Goal: Leave review/rating: Leave review/rating

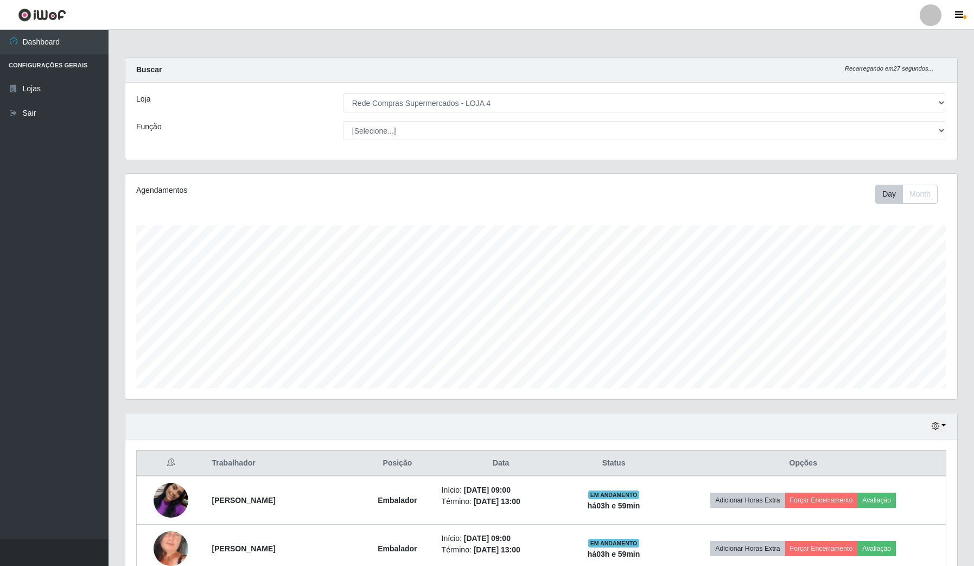
select select "159"
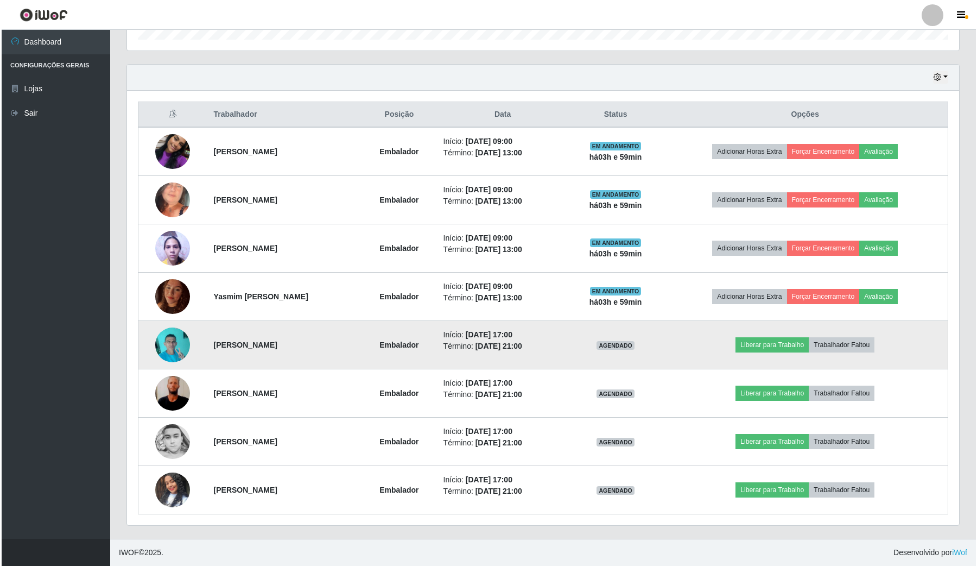
scroll to position [283, 0]
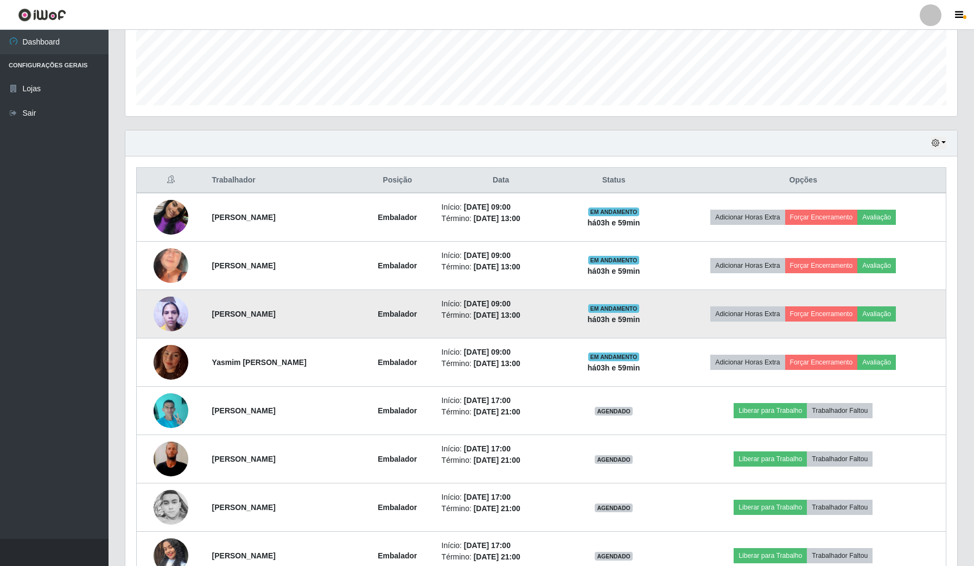
click at [164, 316] on img at bounding box center [171, 313] width 35 height 46
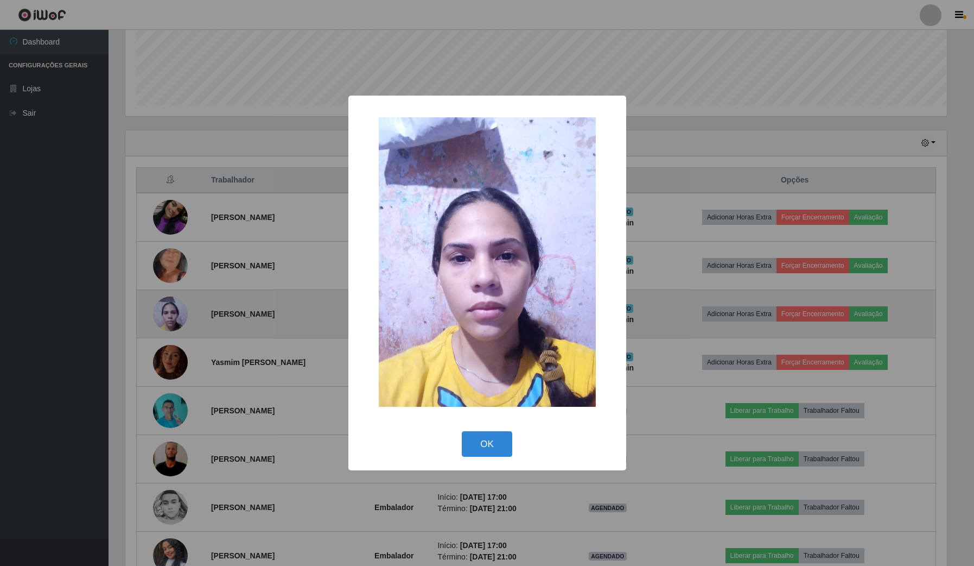
scroll to position [226, 824]
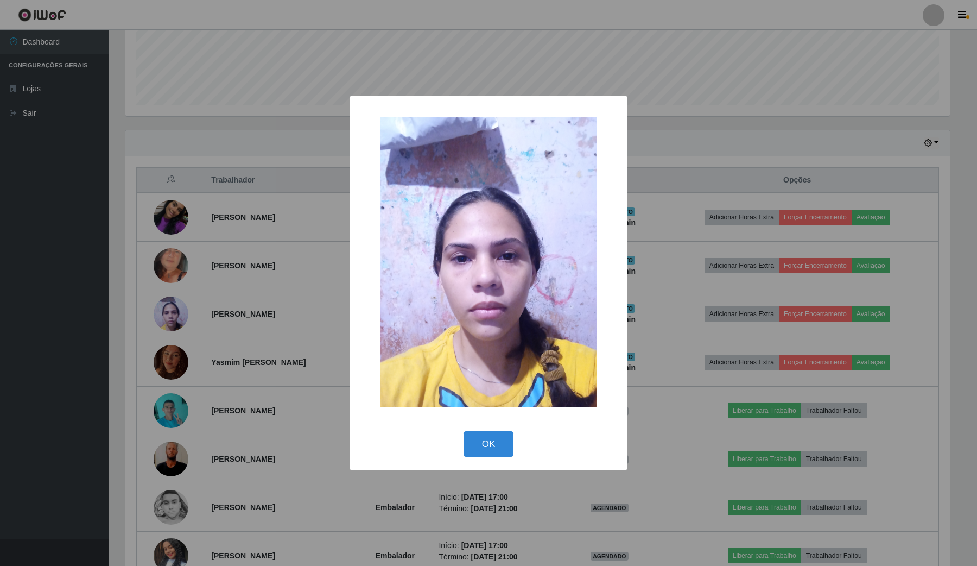
click at [220, 312] on div "× OK Cancel" at bounding box center [488, 283] width 977 height 566
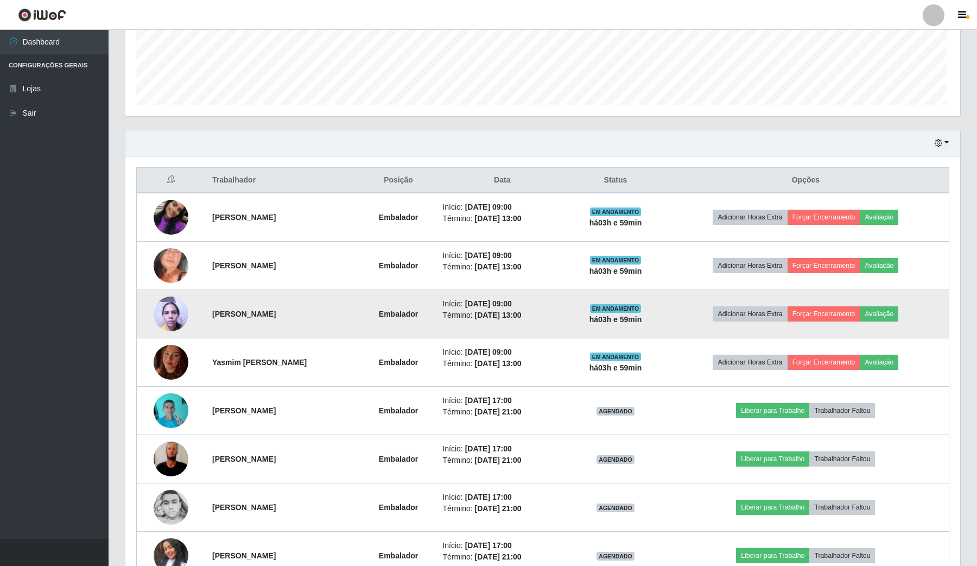
scroll to position [226, 832]
click at [882, 315] on button "Avaliação" at bounding box center [877, 313] width 39 height 15
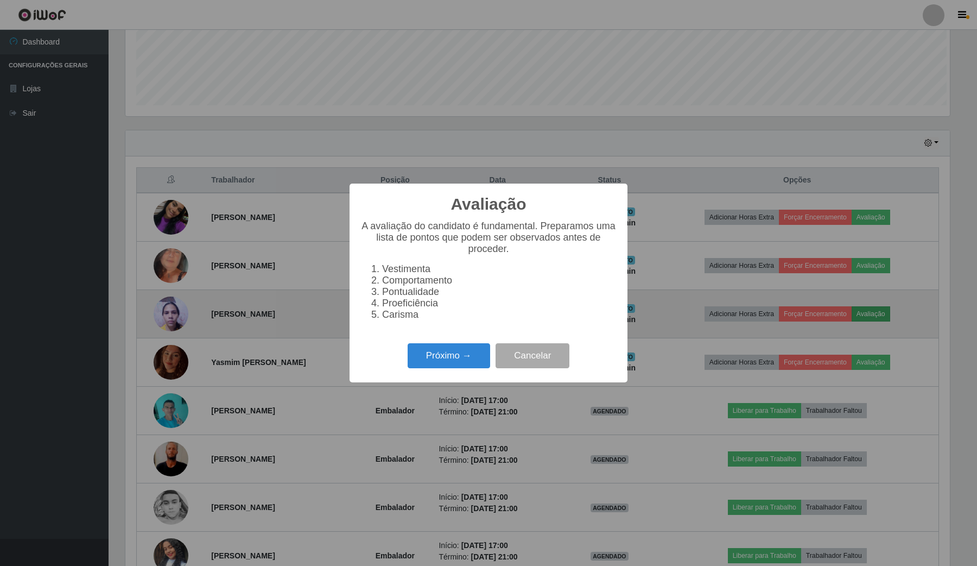
scroll to position [226, 824]
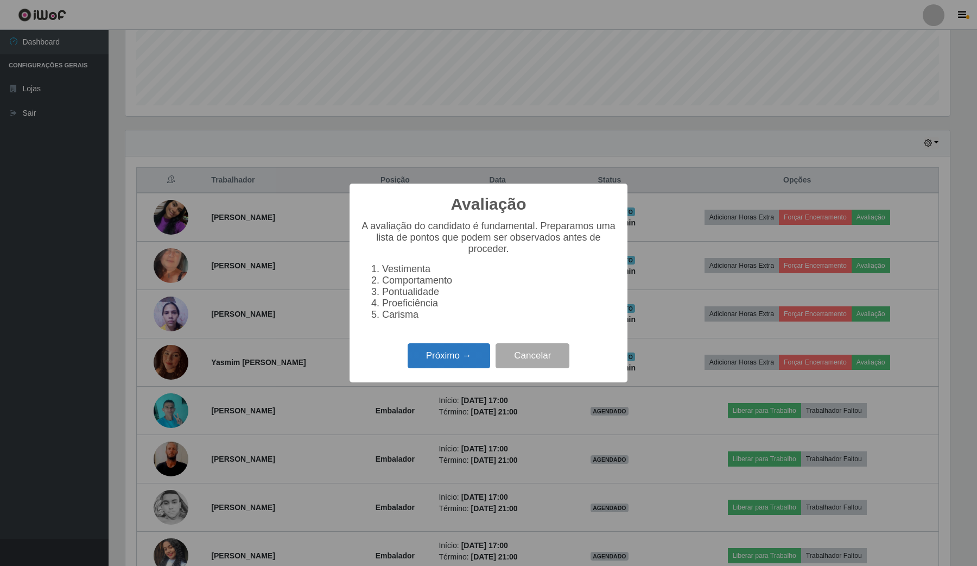
click at [471, 358] on button "Próximo →" at bounding box center [449, 356] width 83 height 26
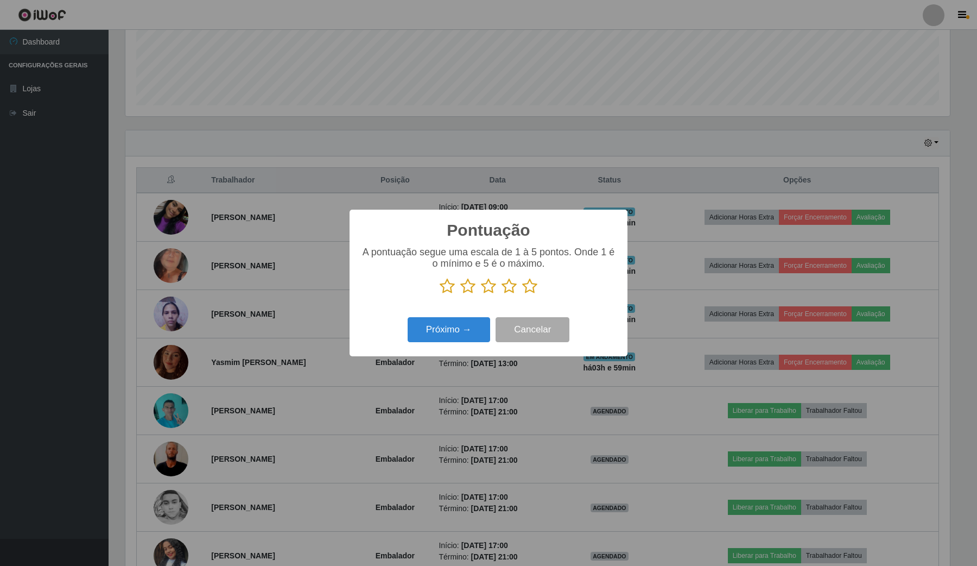
scroll to position [542617, 542017]
click at [465, 289] on icon at bounding box center [467, 286] width 15 height 16
click at [460, 294] on input "radio" at bounding box center [460, 294] width 0 height 0
click at [476, 328] on button "Próximo →" at bounding box center [449, 330] width 83 height 26
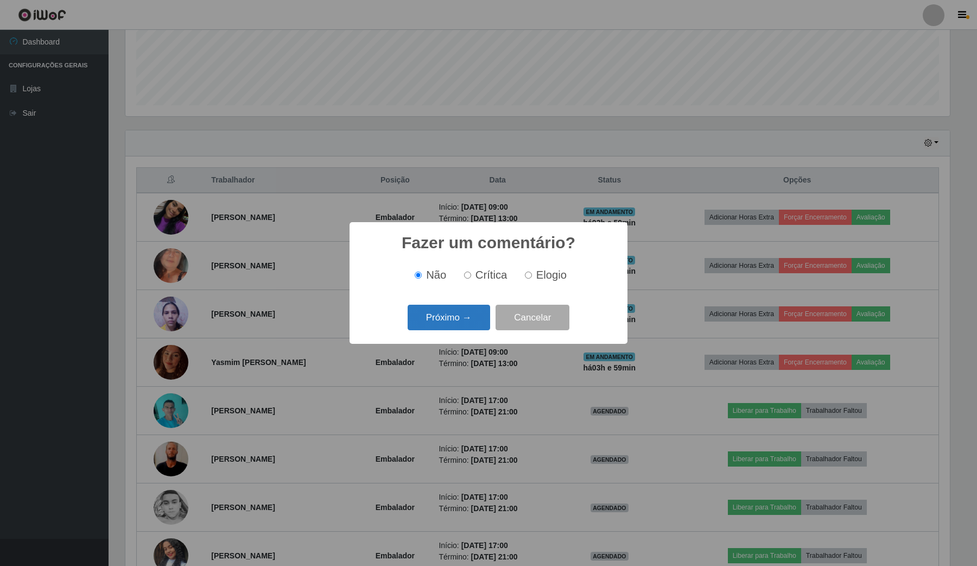
click at [476, 319] on button "Próximo →" at bounding box center [449, 318] width 83 height 26
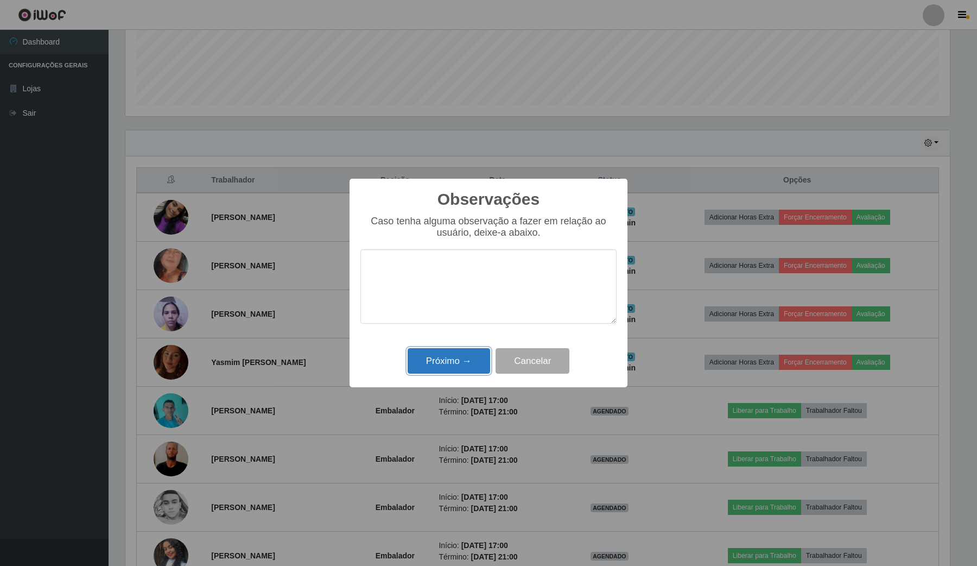
click at [475, 357] on button "Próximo →" at bounding box center [449, 361] width 83 height 26
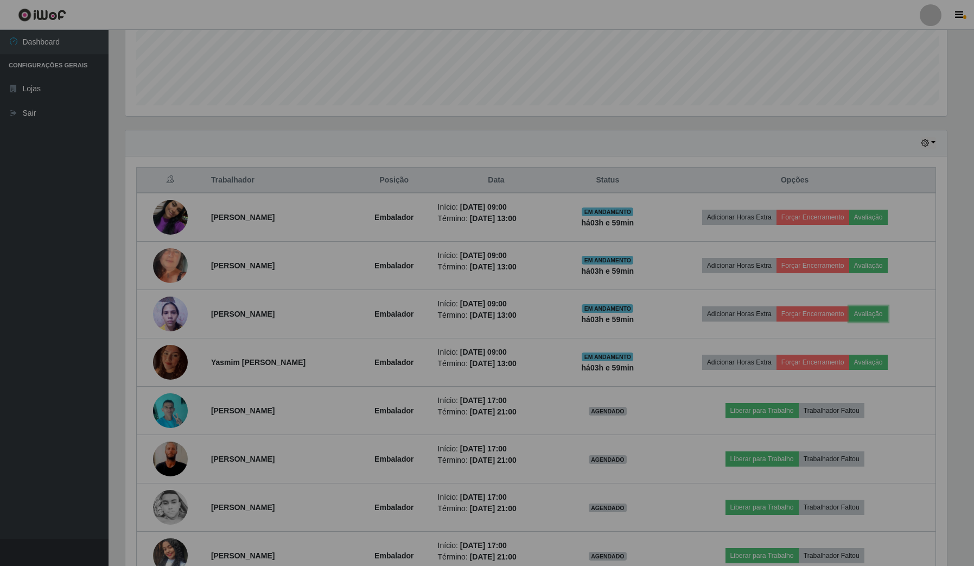
scroll to position [226, 832]
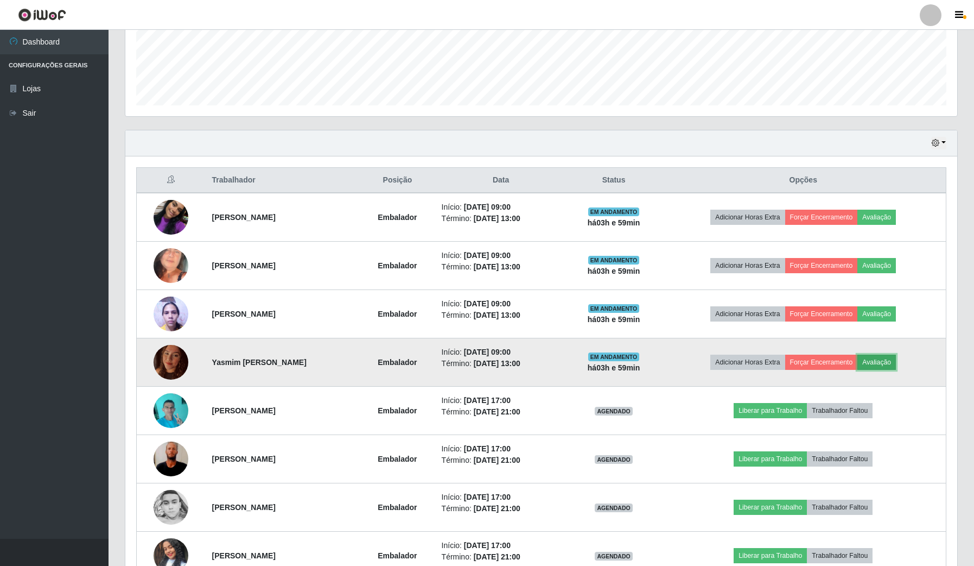
click at [891, 366] on button "Avaliação" at bounding box center [877, 361] width 39 height 15
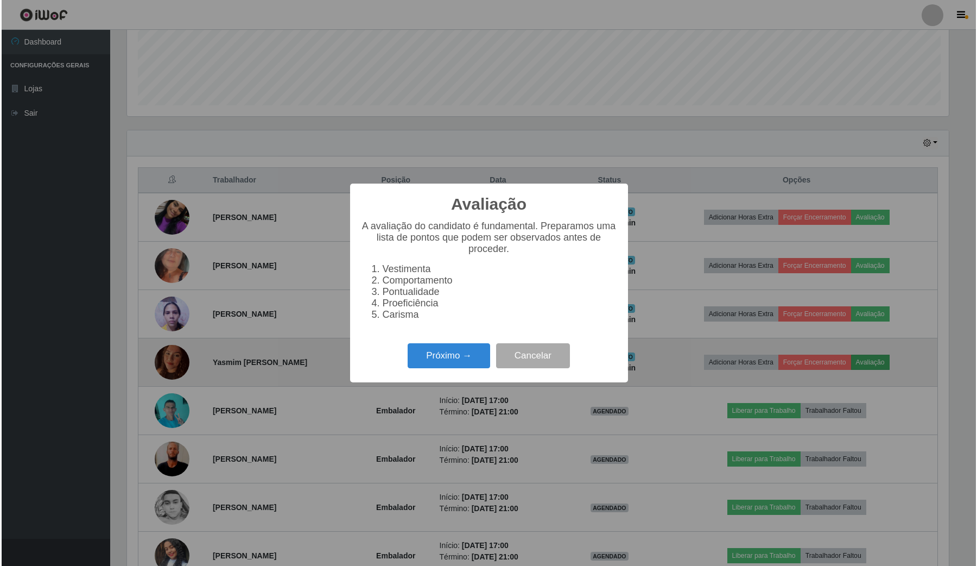
scroll to position [226, 824]
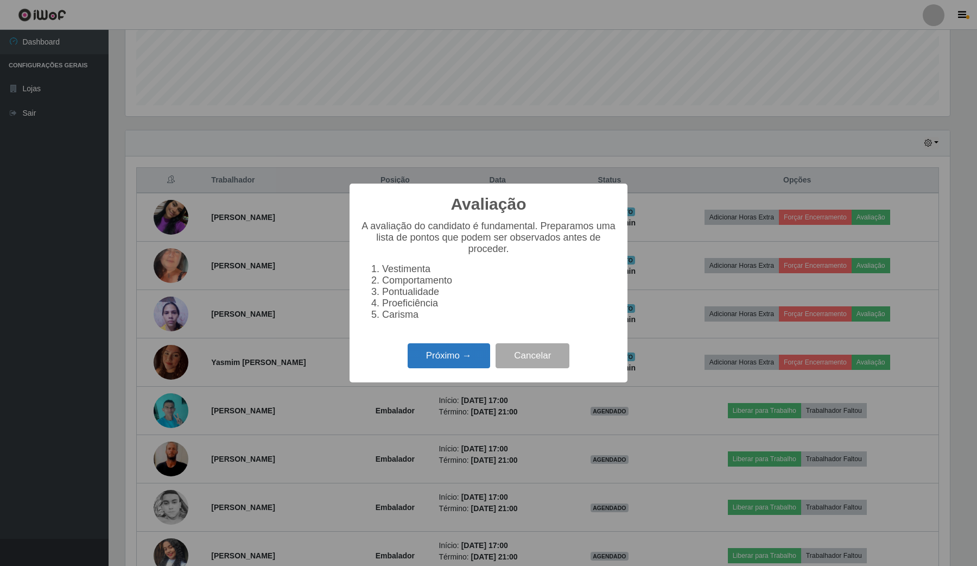
click at [446, 354] on button "Próximo →" at bounding box center [449, 356] width 83 height 26
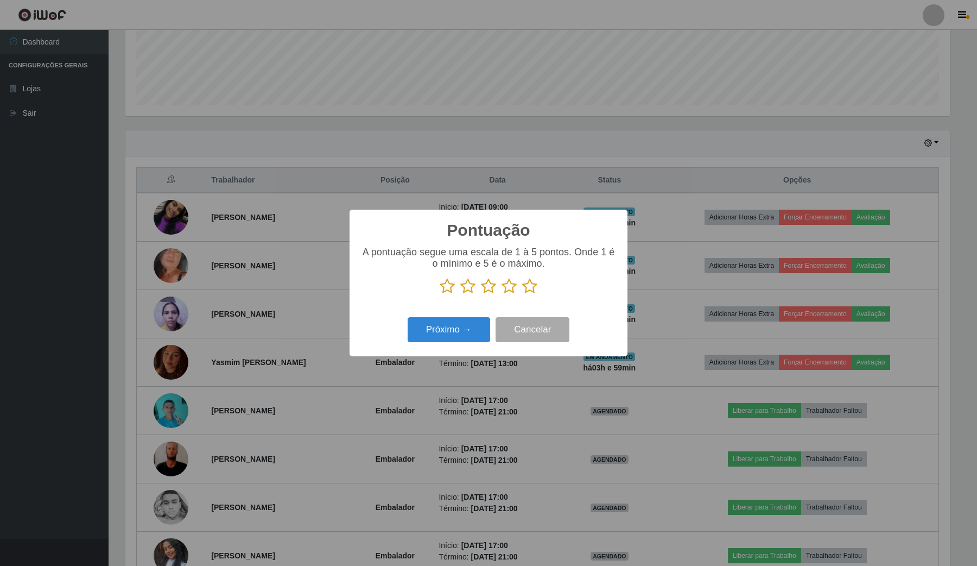
scroll to position [542617, 542017]
click at [467, 286] on icon at bounding box center [467, 286] width 15 height 16
click at [460, 294] on input "radio" at bounding box center [460, 294] width 0 height 0
click at [482, 330] on button "Próximo →" at bounding box center [449, 330] width 83 height 26
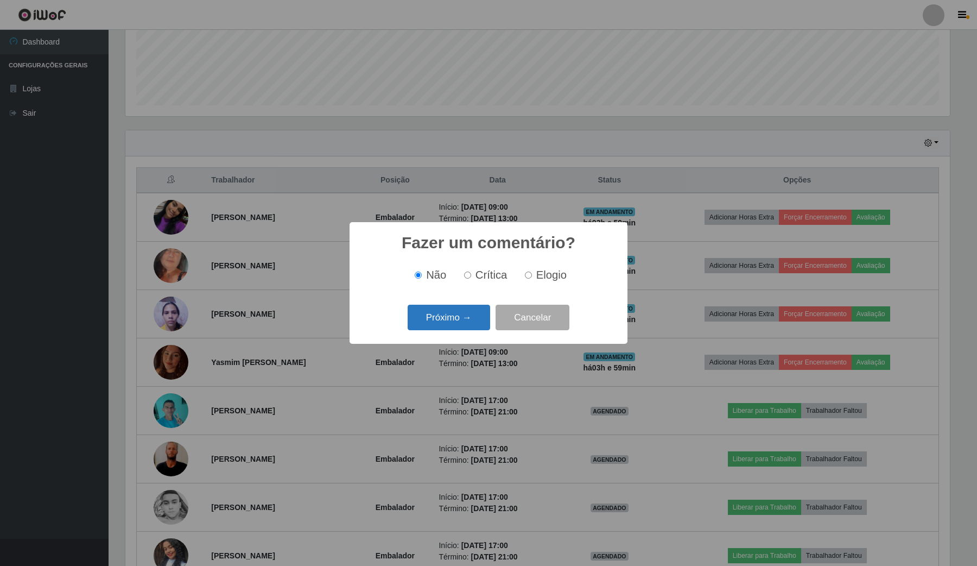
click at [467, 309] on button "Próximo →" at bounding box center [449, 318] width 83 height 26
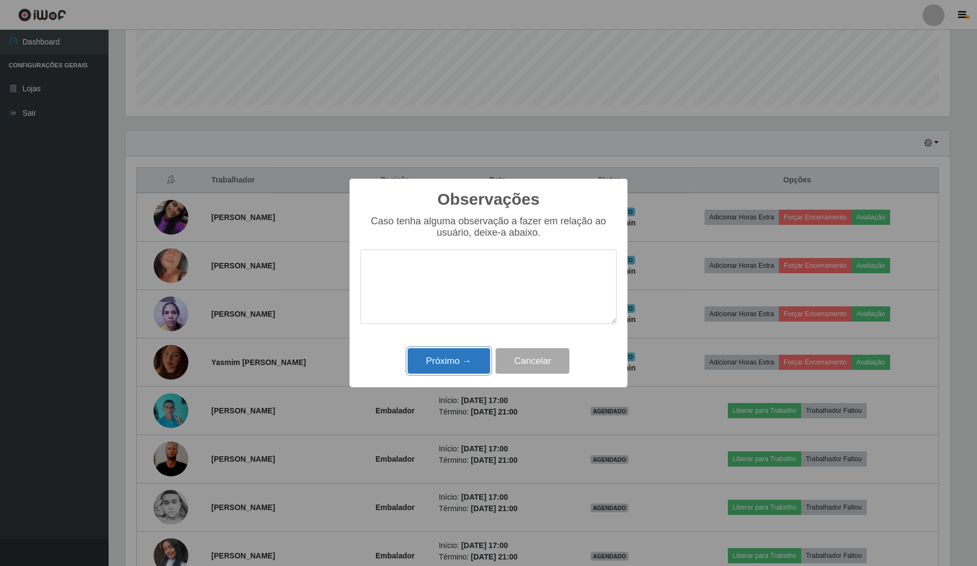
click at [465, 365] on button "Próximo →" at bounding box center [449, 361] width 83 height 26
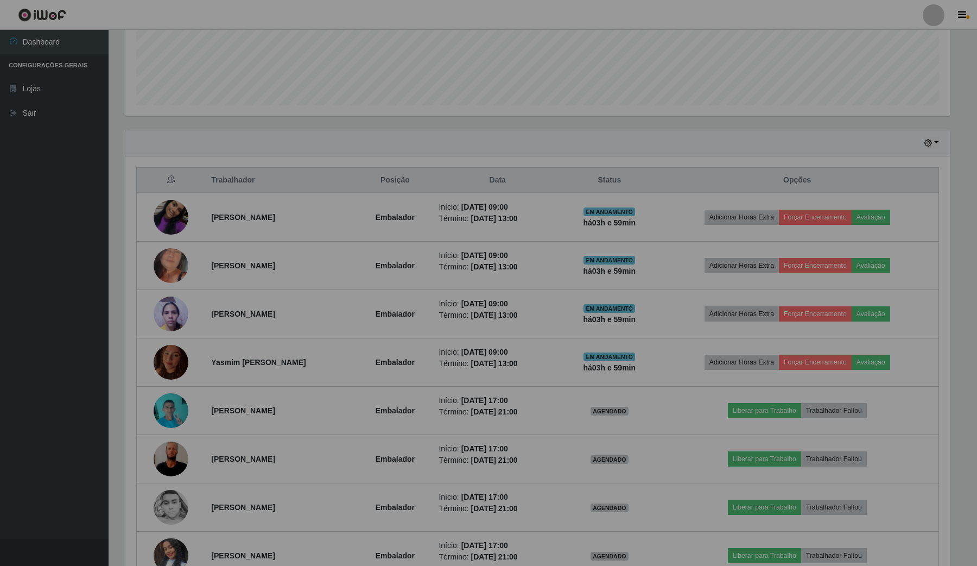
scroll to position [226, 832]
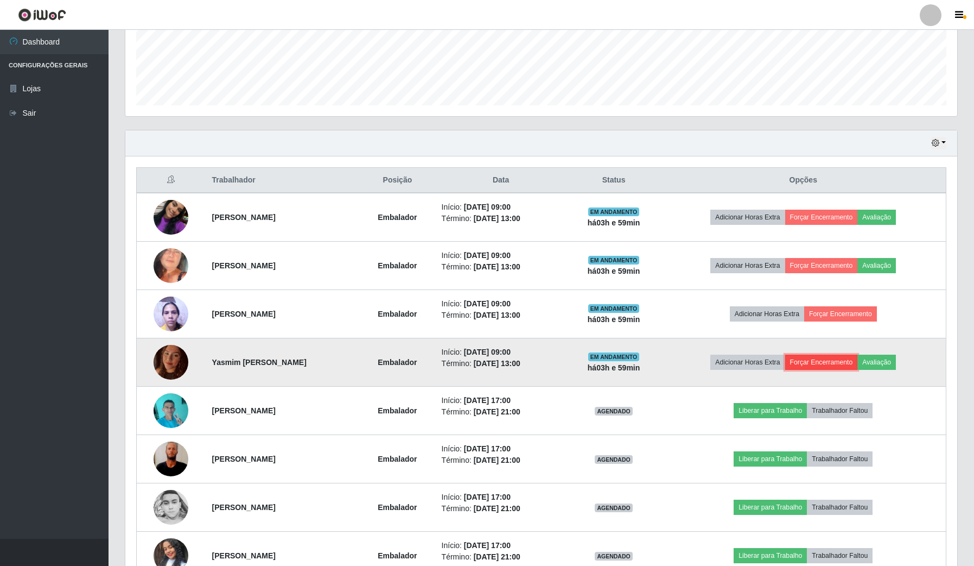
click at [853, 359] on button "Forçar Encerramento" at bounding box center [821, 361] width 73 height 15
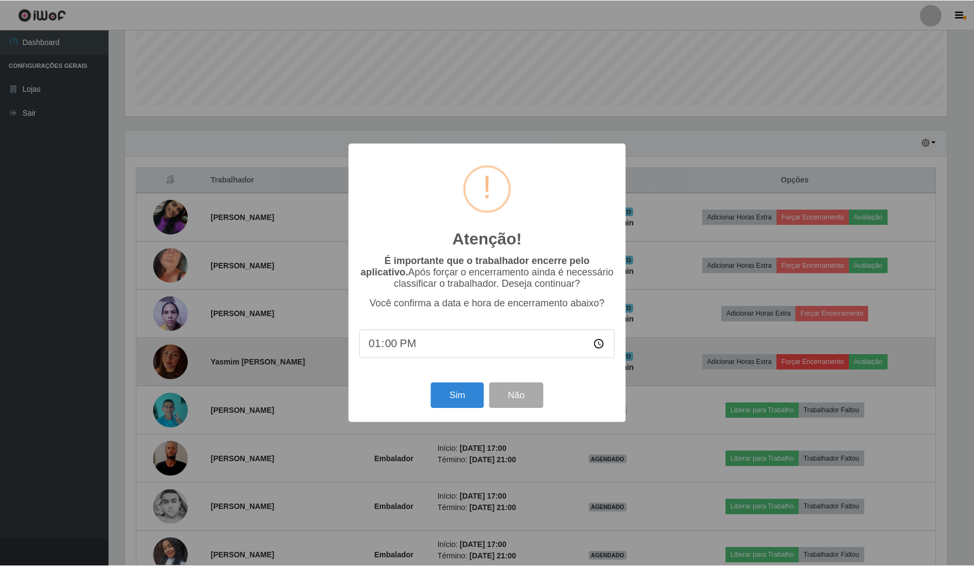
scroll to position [226, 824]
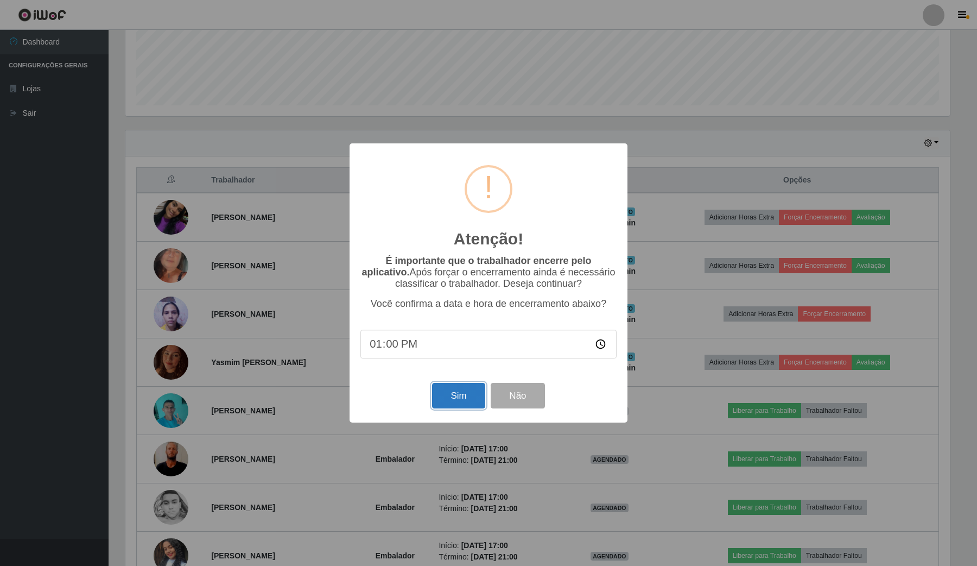
click at [457, 408] on button "Sim" at bounding box center [458, 396] width 53 height 26
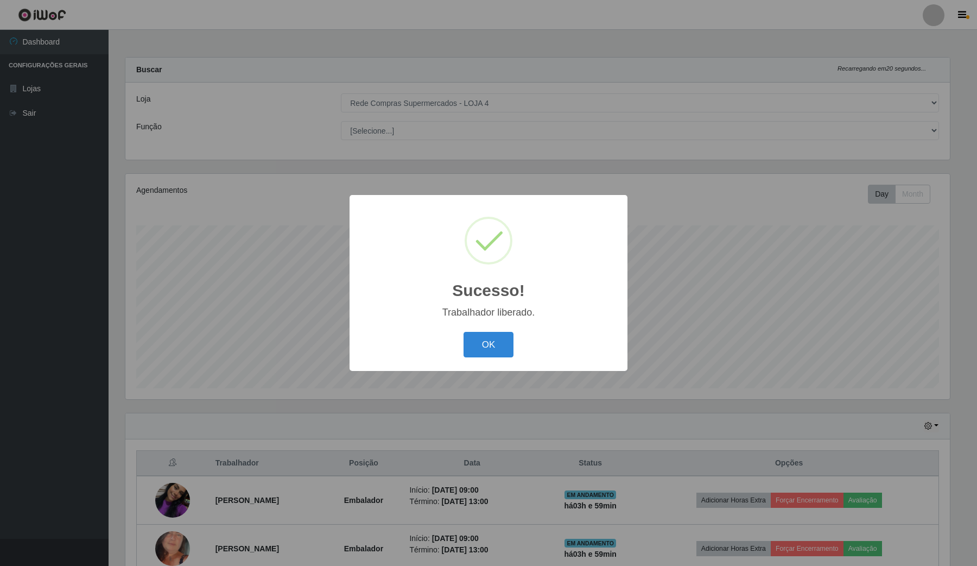
click at [522, 340] on div "OK Cancel" at bounding box center [488, 344] width 256 height 31
click at [478, 349] on button "OK" at bounding box center [489, 345] width 50 height 26
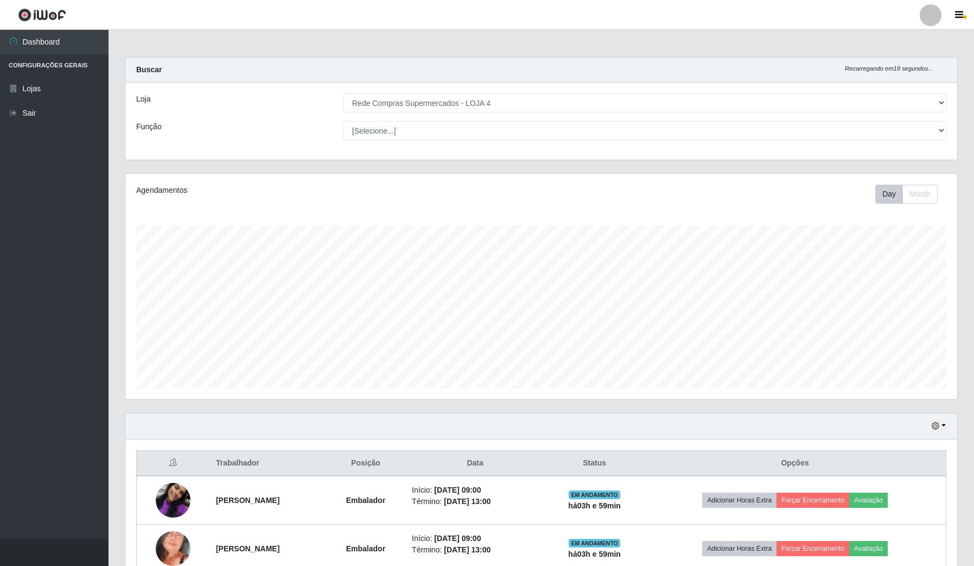
scroll to position [0, 0]
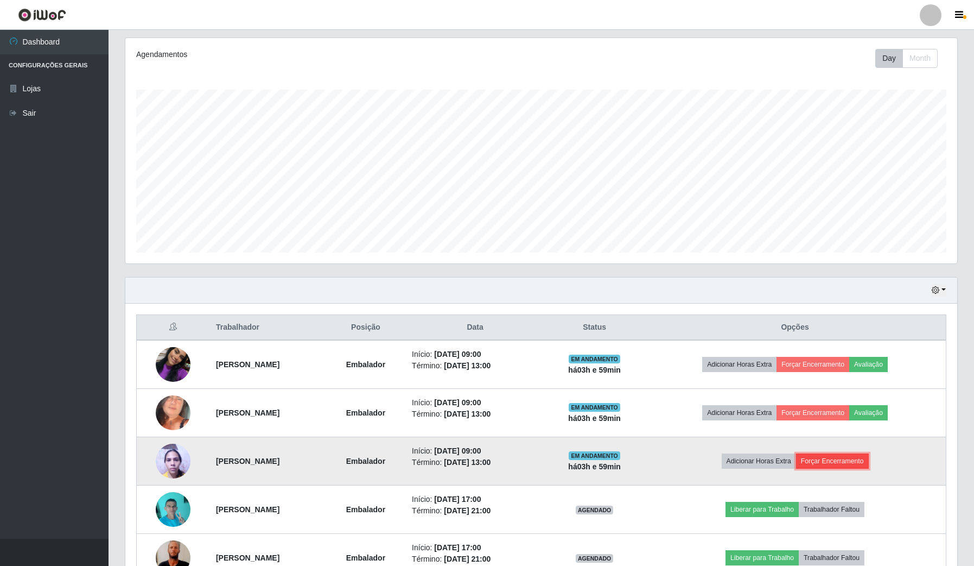
click at [837, 459] on button "Forçar Encerramento" at bounding box center [832, 460] width 73 height 15
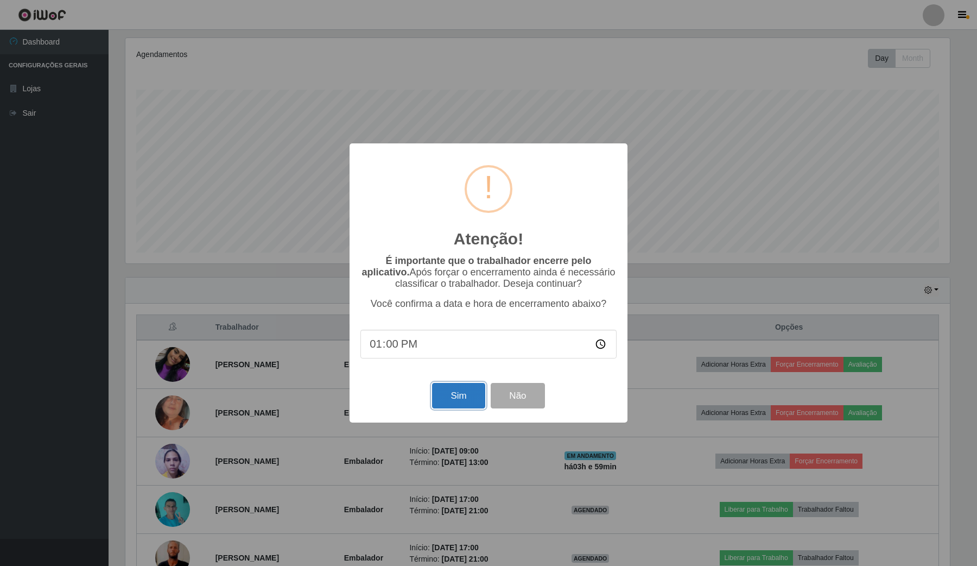
click at [461, 391] on button "Sim" at bounding box center [458, 396] width 53 height 26
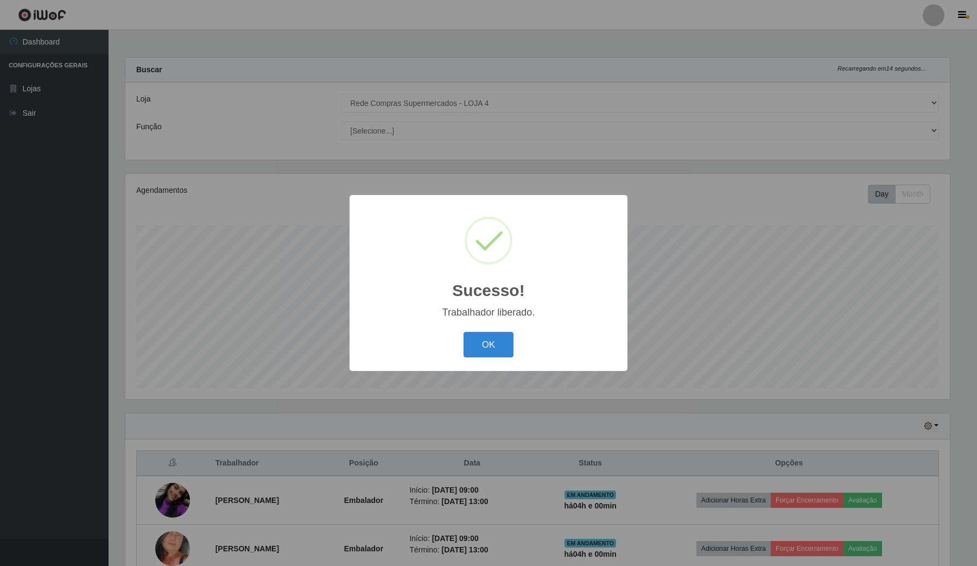
click at [514, 339] on div "OK Cancel" at bounding box center [488, 344] width 256 height 31
click at [501, 350] on button "OK" at bounding box center [489, 345] width 50 height 26
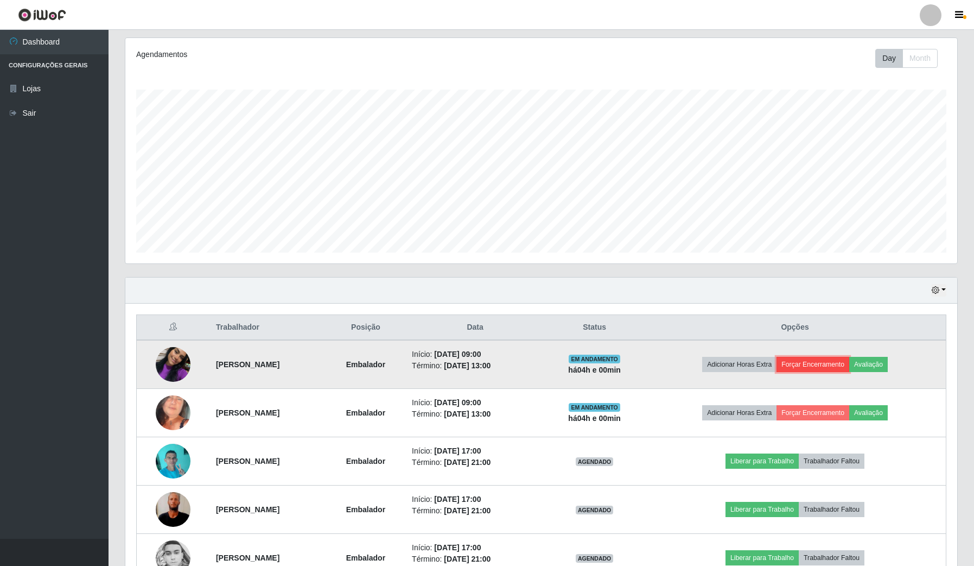
click at [826, 364] on button "Forçar Encerramento" at bounding box center [813, 364] width 73 height 15
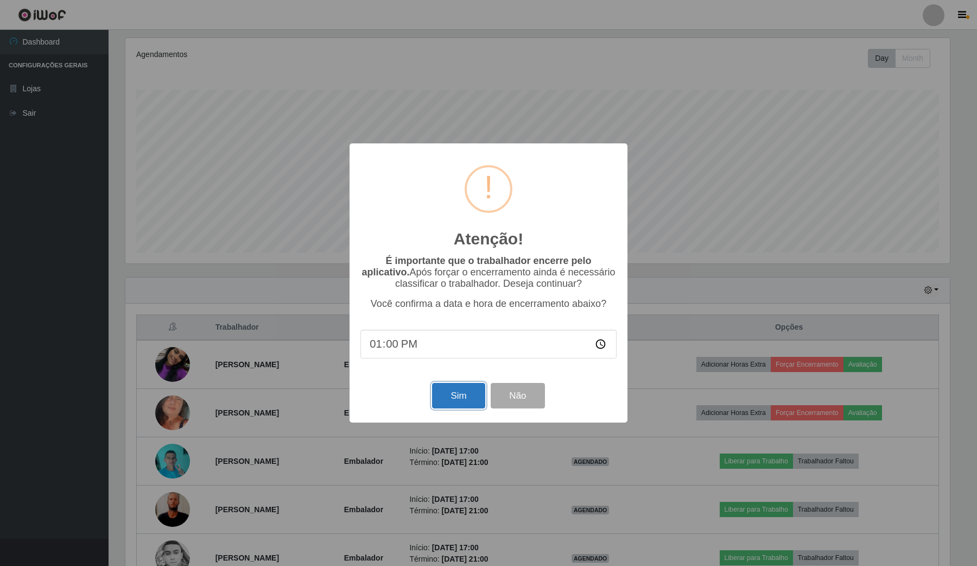
click at [461, 389] on button "Sim" at bounding box center [458, 396] width 53 height 26
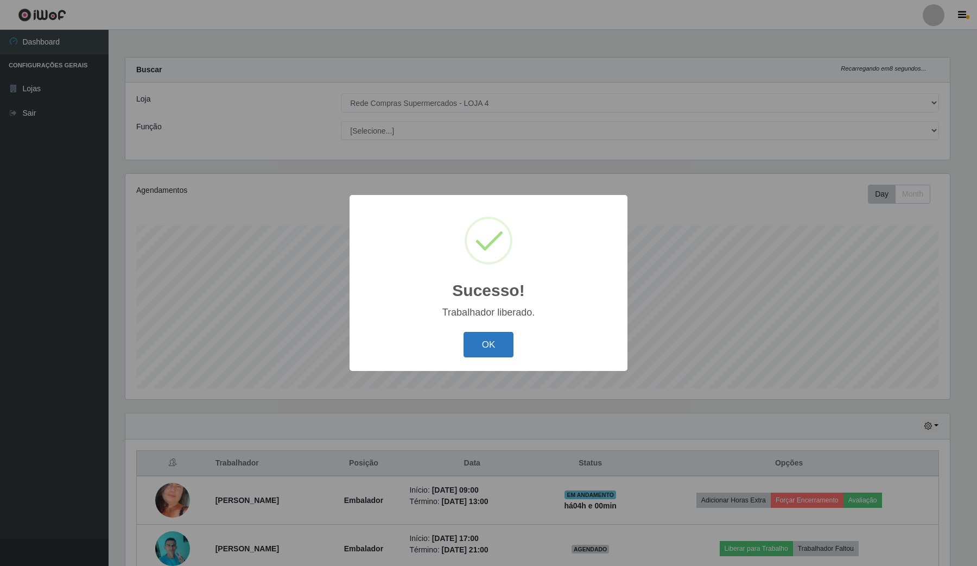
click at [502, 340] on button "OK" at bounding box center [489, 345] width 50 height 26
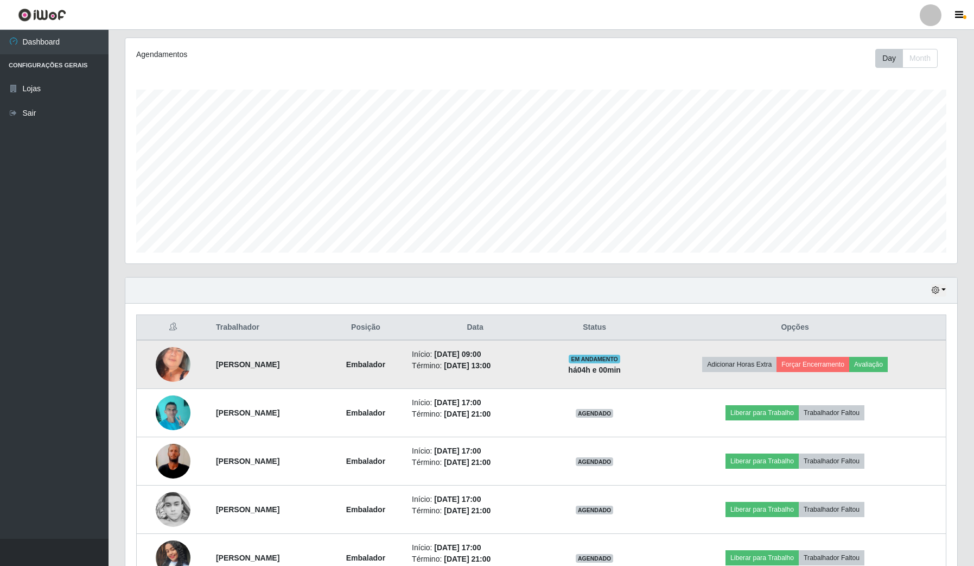
click at [172, 363] on img at bounding box center [173, 364] width 35 height 75
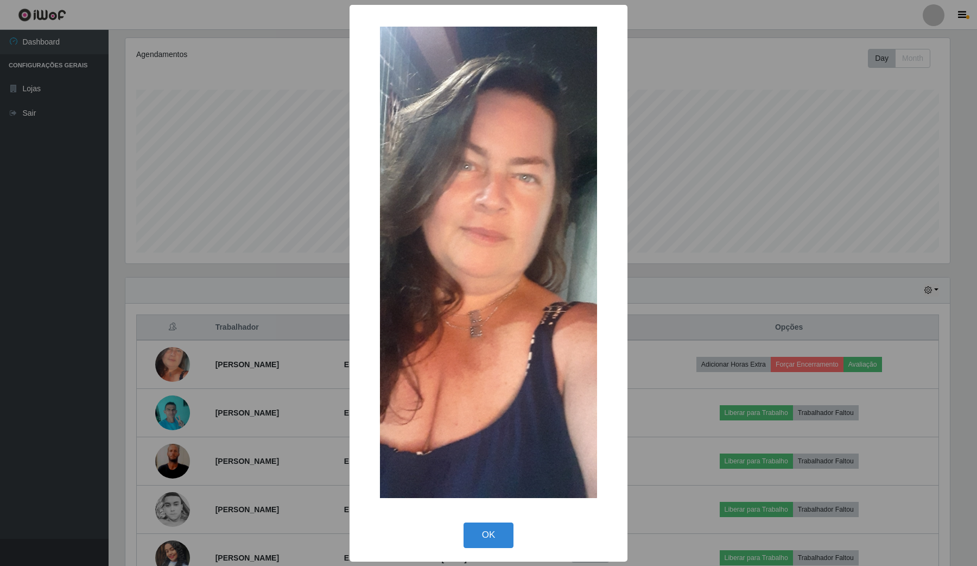
click at [242, 372] on div "× OK Cancel" at bounding box center [488, 283] width 977 height 566
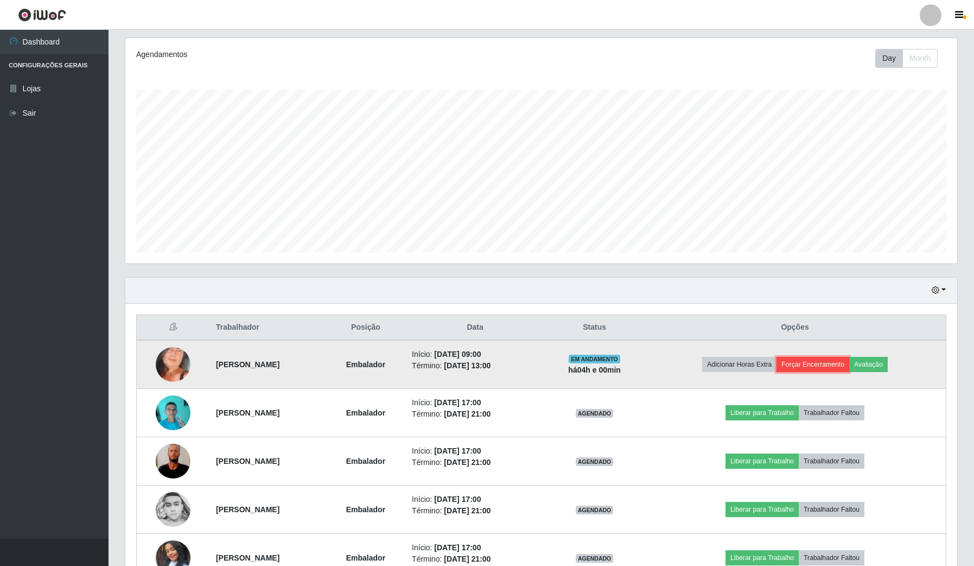
click at [819, 368] on button "Forçar Encerramento" at bounding box center [813, 364] width 73 height 15
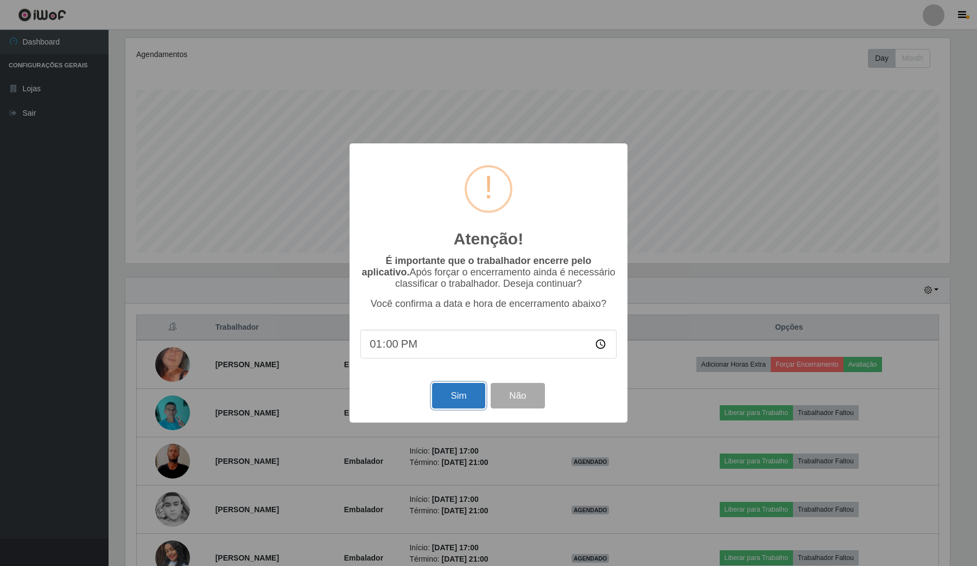
click at [468, 408] on button "Sim" at bounding box center [458, 396] width 53 height 26
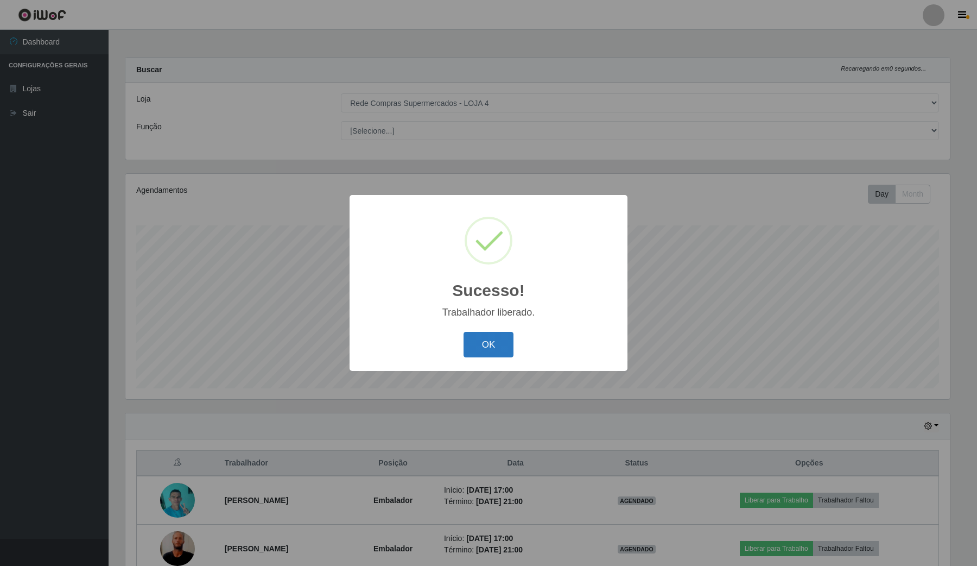
click at [509, 353] on button "OK" at bounding box center [489, 345] width 50 height 26
